Goal: Navigation & Orientation: Find specific page/section

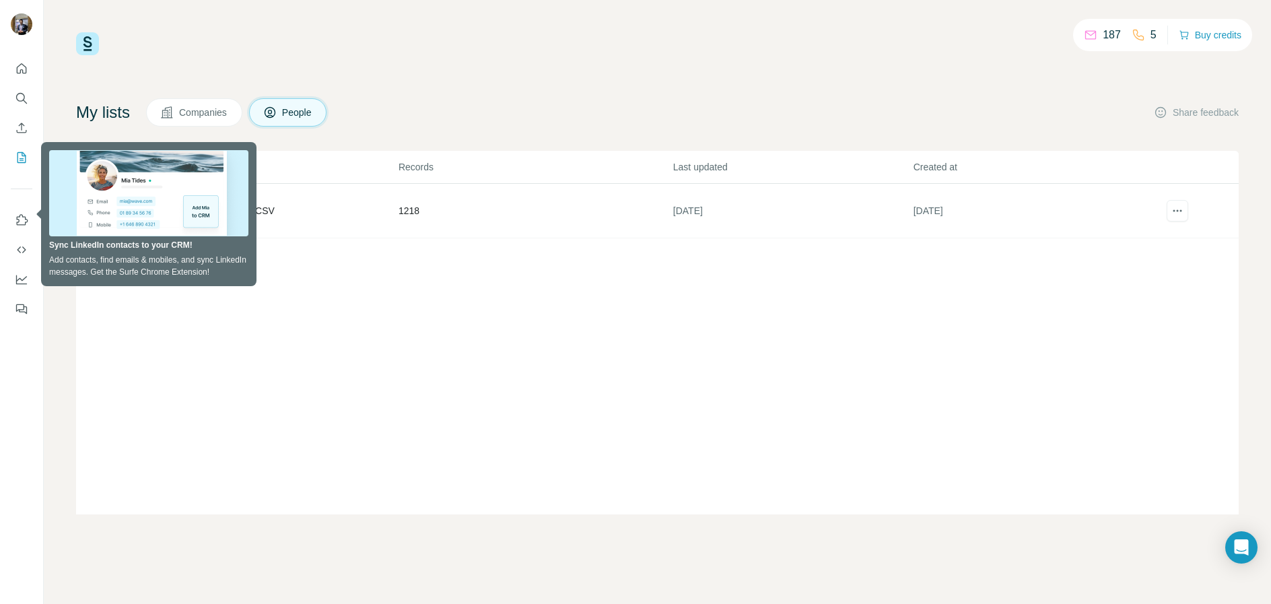
click at [399, 101] on div "My lists Companies People Share feedback" at bounding box center [657, 112] width 1163 height 28
click at [114, 300] on div "List name Records Last updated Created at IDX_2025_Registration_List_CSV 1218 […" at bounding box center [657, 333] width 1163 height 364
click at [120, 259] on div "List name Records Last updated Created at IDX_2025_Registration_List_CSV 1218 […" at bounding box center [657, 333] width 1163 height 364
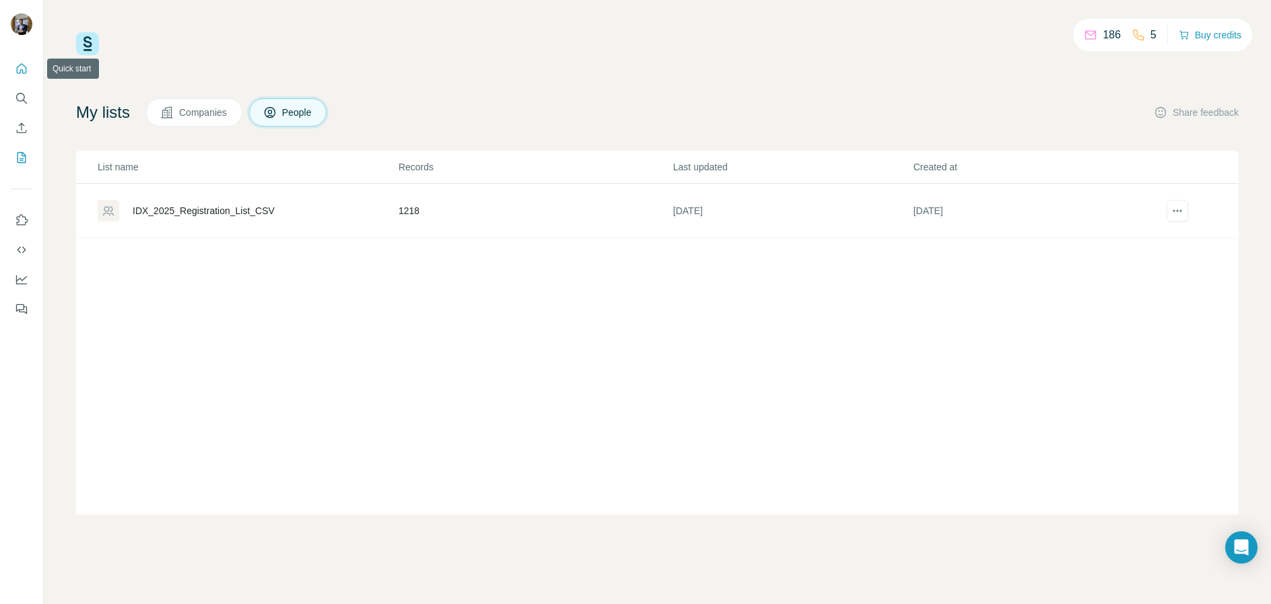
click at [23, 68] on icon "Quick start" at bounding box center [21, 68] width 13 height 13
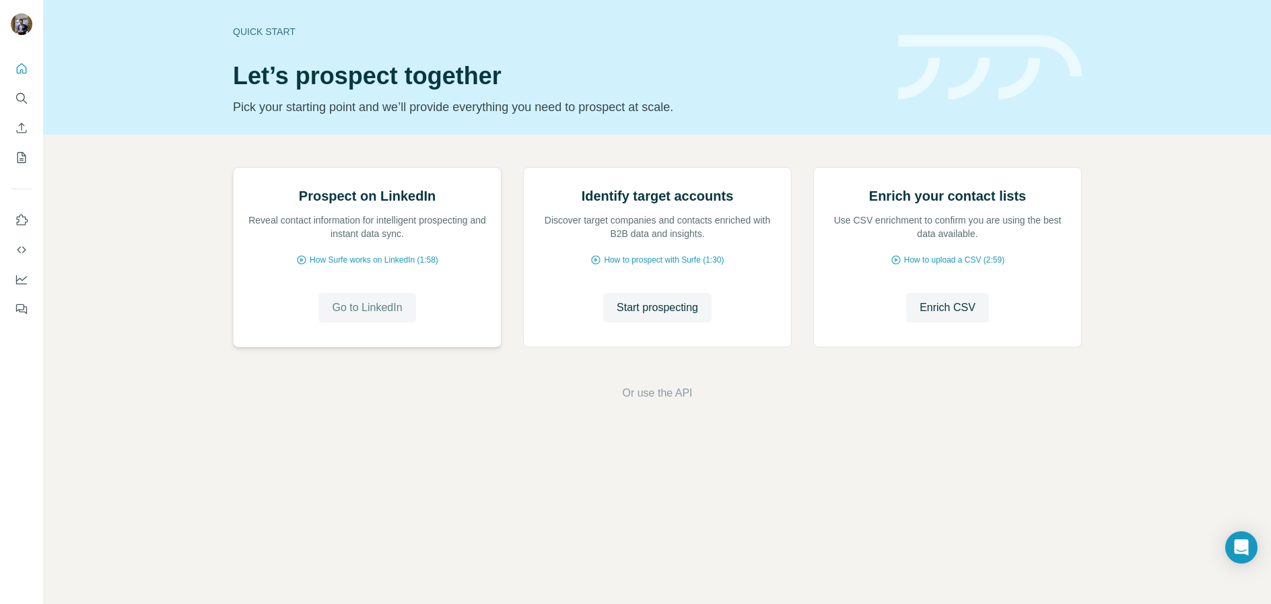
click at [376, 316] on span "Go to LinkedIn" at bounding box center [367, 308] width 70 height 16
click at [24, 100] on icon "Search" at bounding box center [25, 102] width 4 height 4
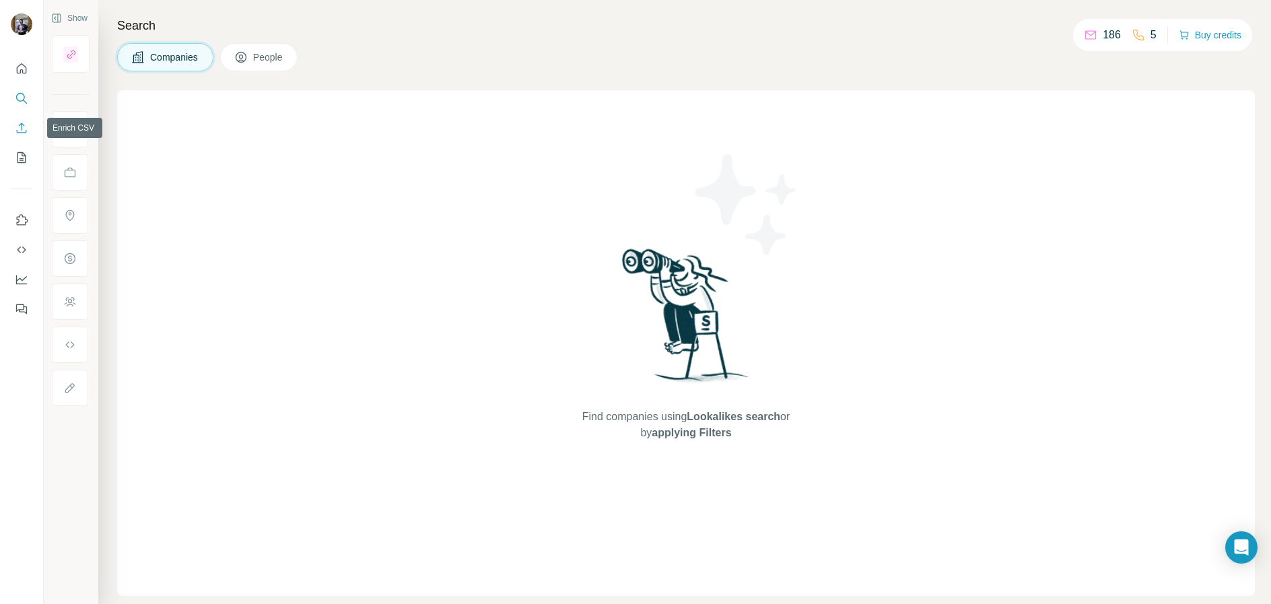
click at [20, 129] on icon "Enrich CSV" at bounding box center [21, 127] width 13 height 13
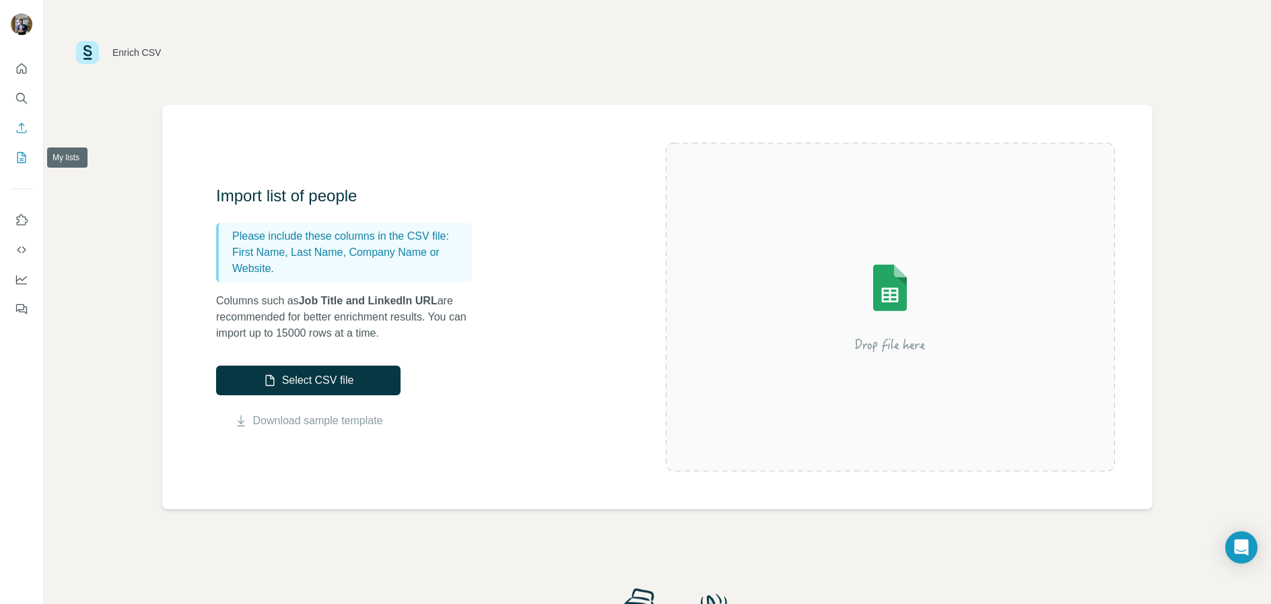
click at [18, 157] on icon "My lists" at bounding box center [22, 157] width 9 height 11
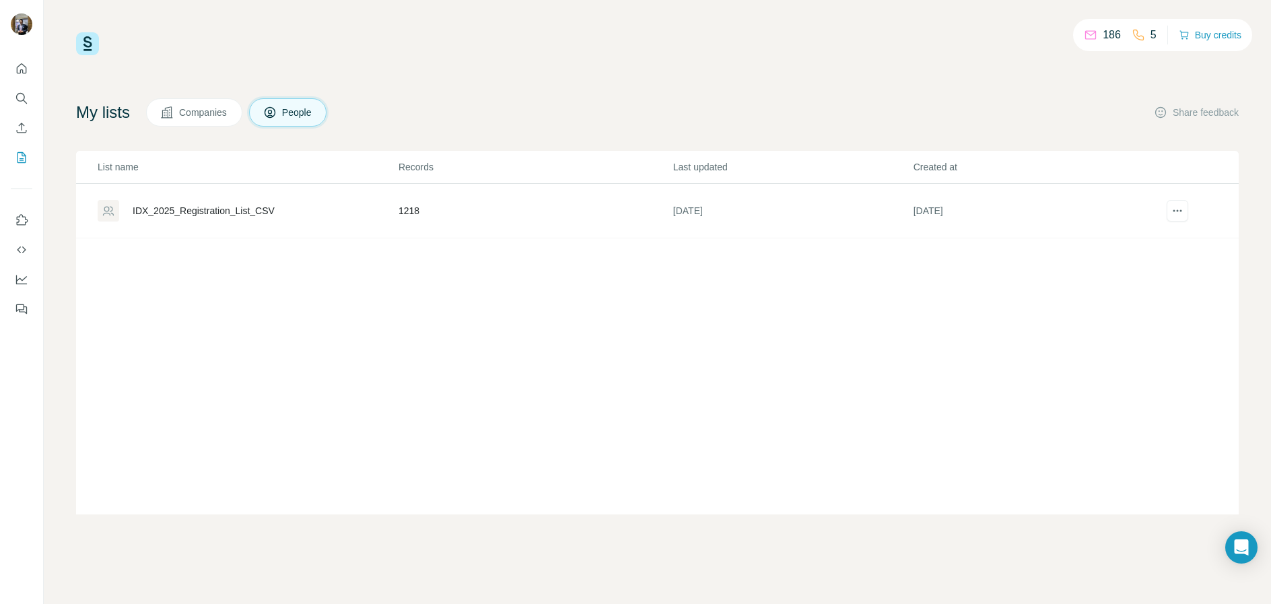
click at [180, 216] on div "IDX_2025_Registration_List_CSV" at bounding box center [204, 210] width 142 height 13
